Goal: Information Seeking & Learning: Learn about a topic

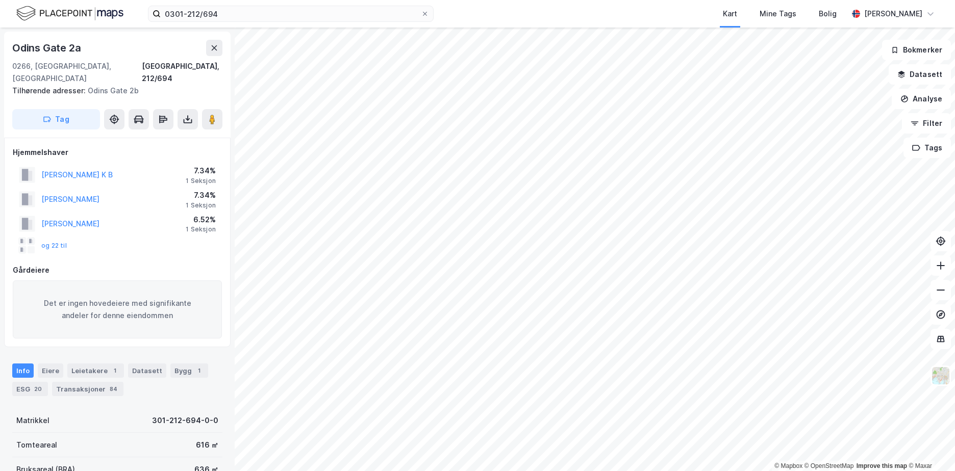
click at [923, 69] on button "Datasett" at bounding box center [920, 74] width 62 height 20
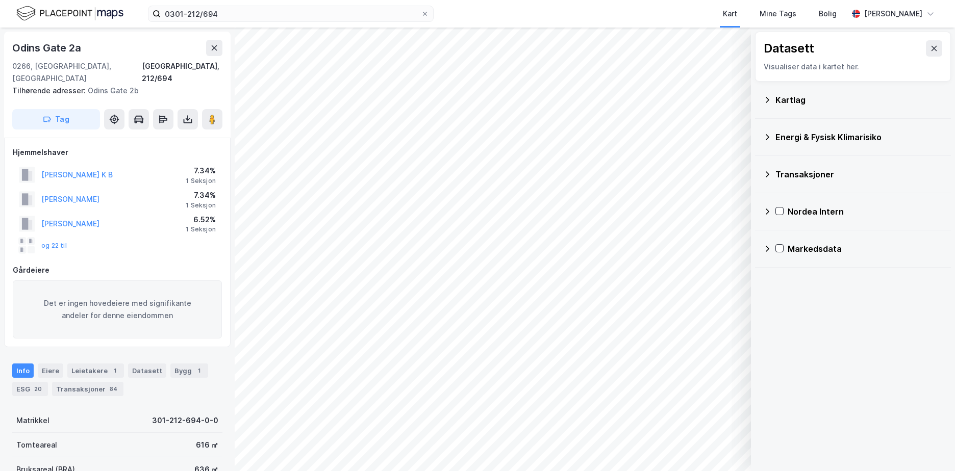
click at [765, 98] on icon at bounding box center [767, 100] width 8 height 8
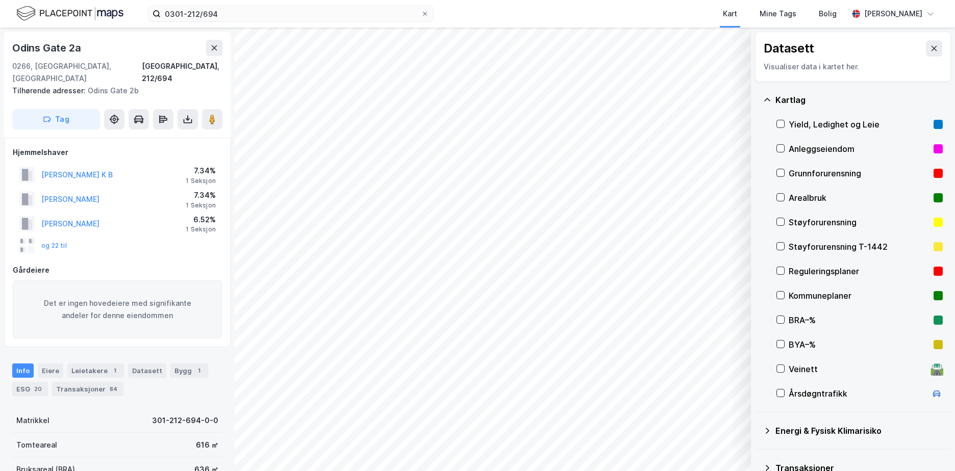
click at [797, 172] on div "Grunnforurensning" at bounding box center [859, 173] width 141 height 12
click at [766, 97] on icon at bounding box center [767, 100] width 8 height 8
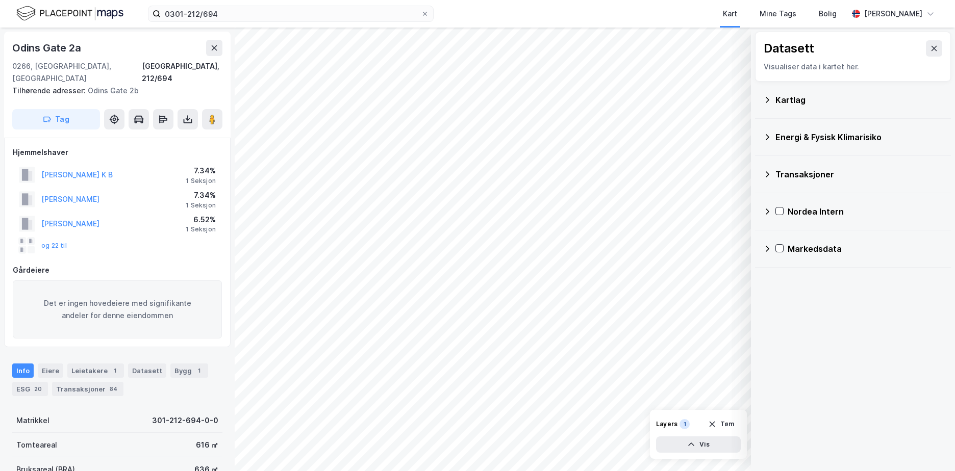
click at [768, 136] on icon at bounding box center [768, 137] width 4 height 6
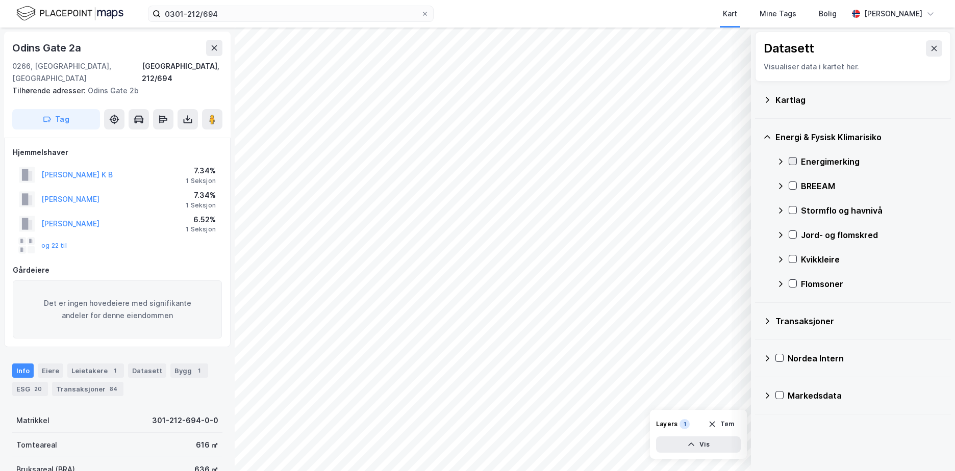
click at [792, 161] on icon at bounding box center [792, 161] width 7 height 7
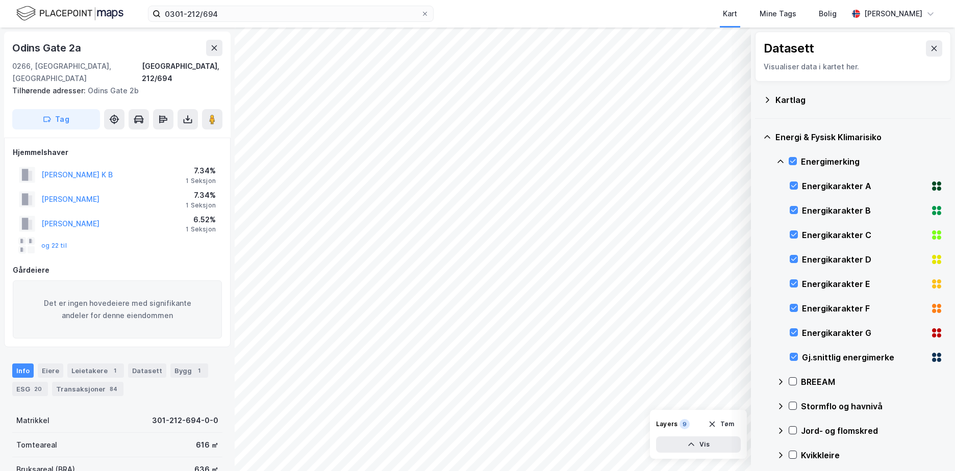
click at [780, 159] on icon at bounding box center [780, 162] width 8 height 8
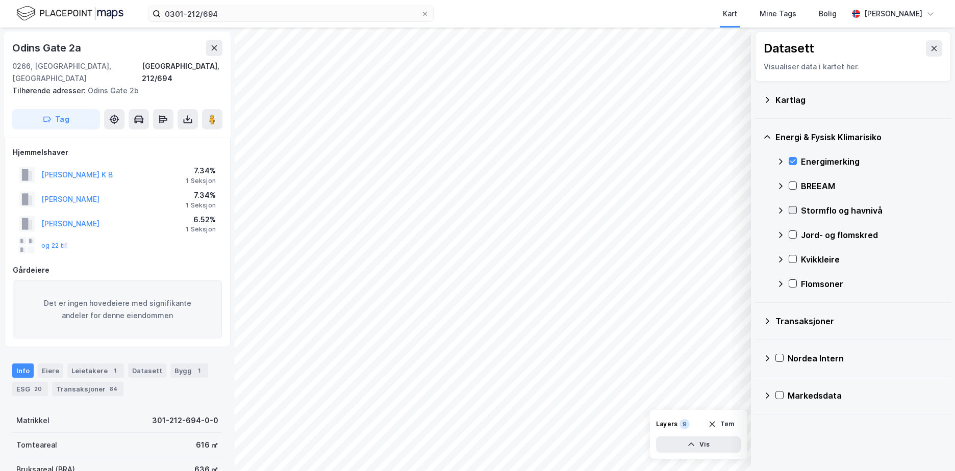
click at [791, 210] on icon at bounding box center [792, 210] width 7 height 7
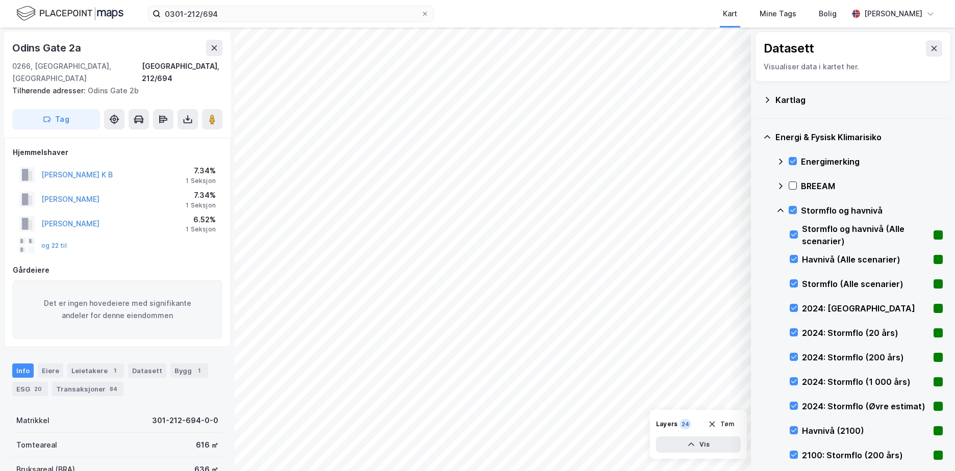
click at [782, 209] on icon at bounding box center [780, 211] width 8 height 8
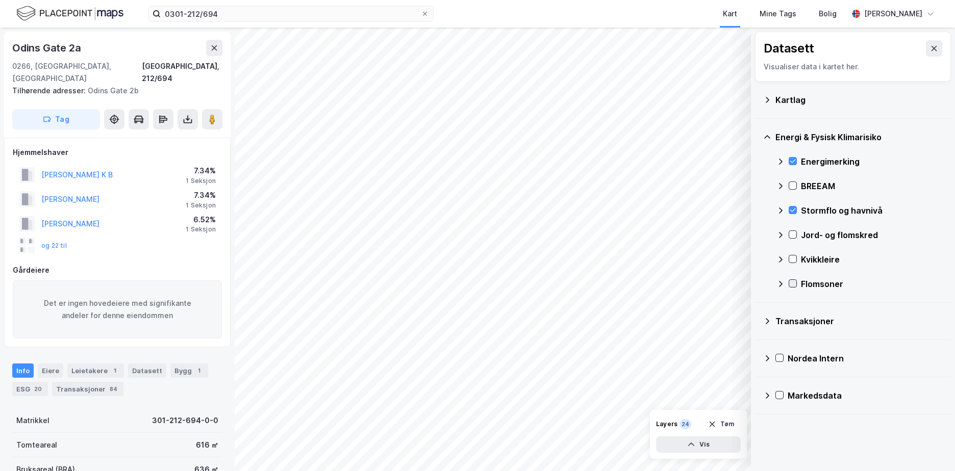
click at [794, 285] on icon at bounding box center [792, 283] width 7 height 7
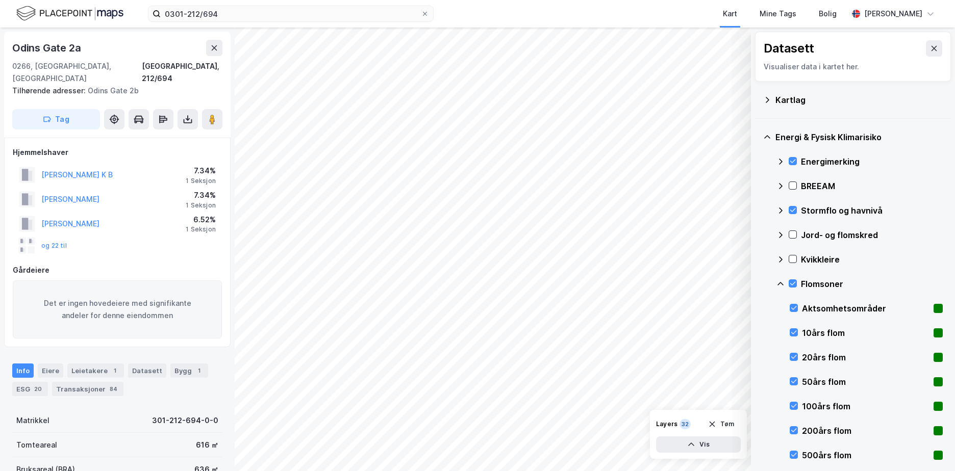
click at [782, 284] on icon at bounding box center [780, 284] width 6 height 4
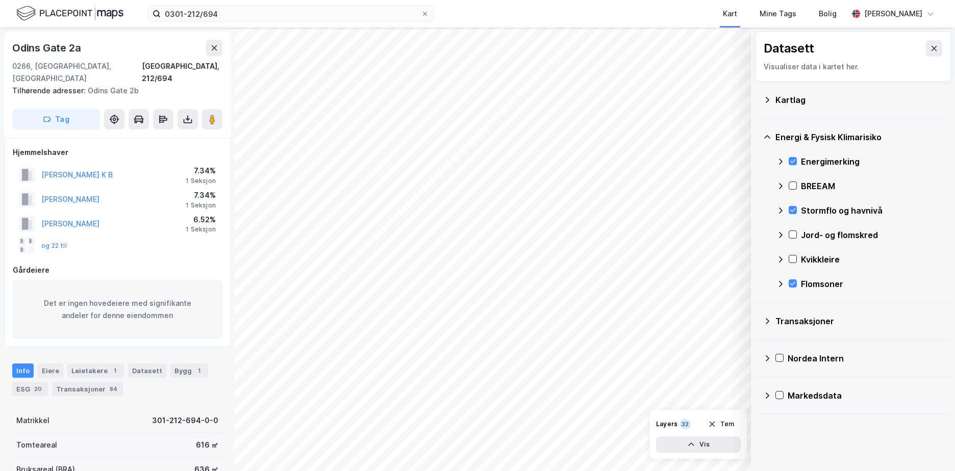
click at [782, 284] on icon at bounding box center [781, 284] width 4 height 6
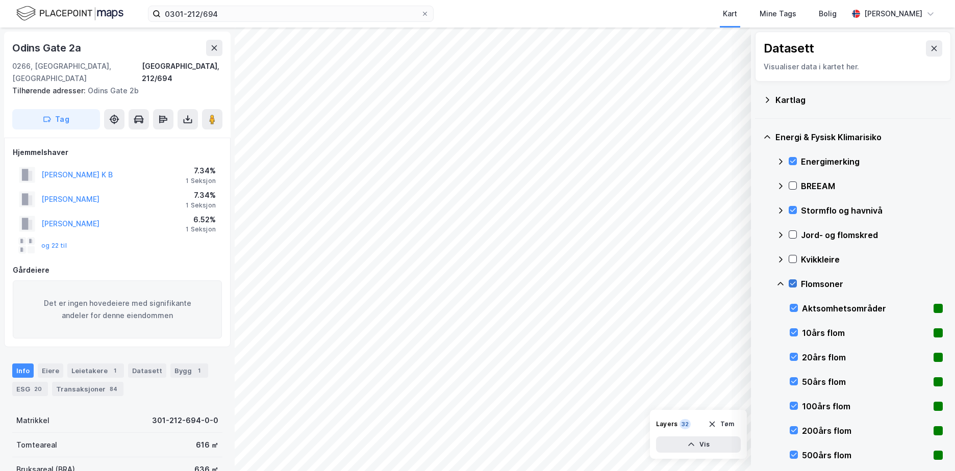
click at [789, 284] on div at bounding box center [793, 284] width 8 height 8
click at [792, 453] on icon at bounding box center [793, 455] width 7 height 7
click at [793, 425] on div "200års flom" at bounding box center [866, 431] width 153 height 24
click at [795, 403] on icon at bounding box center [793, 406] width 7 height 7
click at [795, 381] on icon at bounding box center [794, 382] width 6 height 4
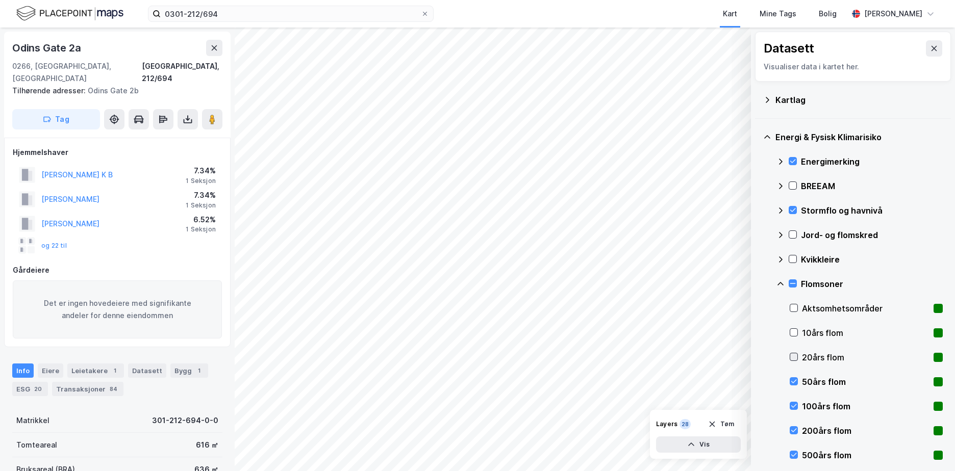
click at [795, 357] on icon at bounding box center [794, 358] width 6 height 4
click at [794, 328] on div "10års flom" at bounding box center [866, 333] width 153 height 24
click at [794, 257] on icon at bounding box center [792, 259] width 7 height 7
click at [780, 257] on icon at bounding box center [780, 260] width 8 height 8
click at [792, 232] on icon at bounding box center [792, 234] width 7 height 7
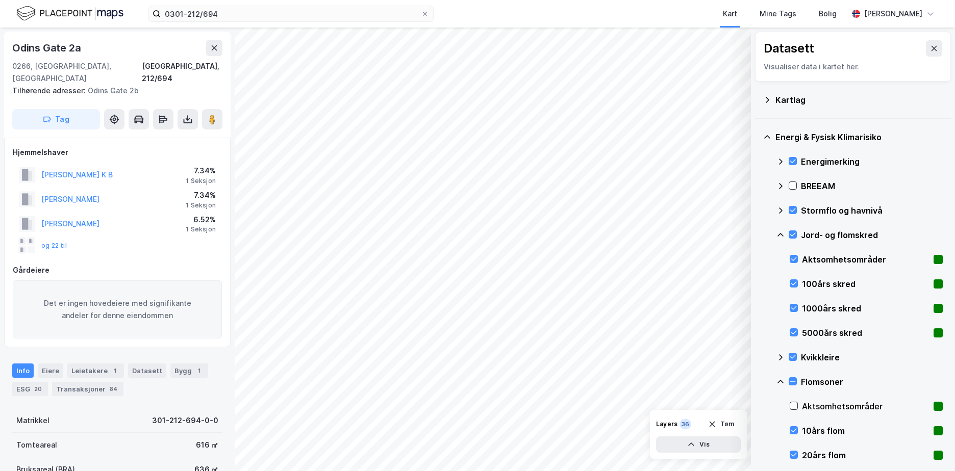
click at [780, 232] on icon at bounding box center [780, 235] width 8 height 8
click at [795, 307] on icon at bounding box center [793, 308] width 7 height 7
click at [779, 283] on icon at bounding box center [780, 284] width 8 height 8
